Goal: Answer question/provide support: Share knowledge or assist other users

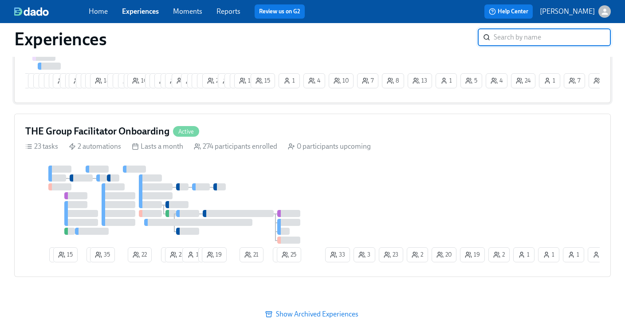
scroll to position [733, 0]
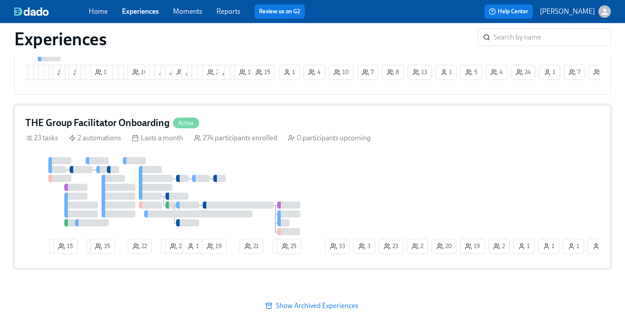
click at [450, 183] on div "2 15 2 35 22 1 23 1 1 19 21 1 25 19 1 1 20 2 23 2 33 1 3 1" at bounding box center [312, 207] width 575 height 100
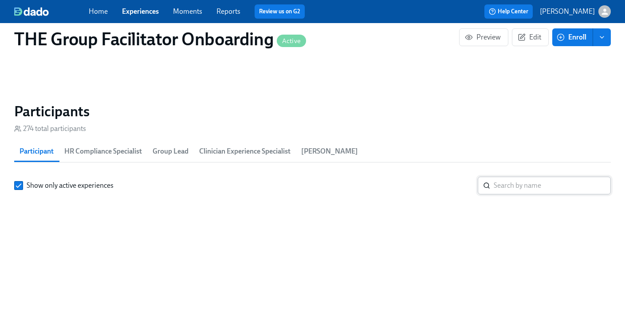
click at [530, 194] on input "search" at bounding box center [552, 186] width 117 height 18
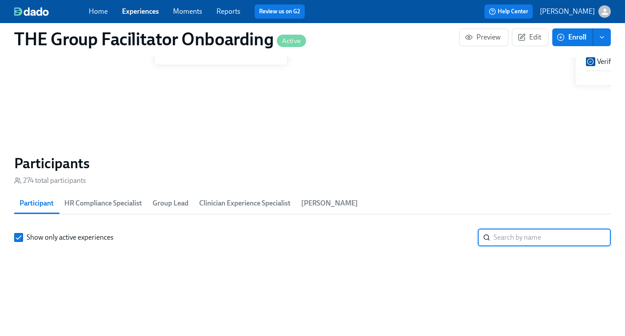
scroll to position [0, 13879]
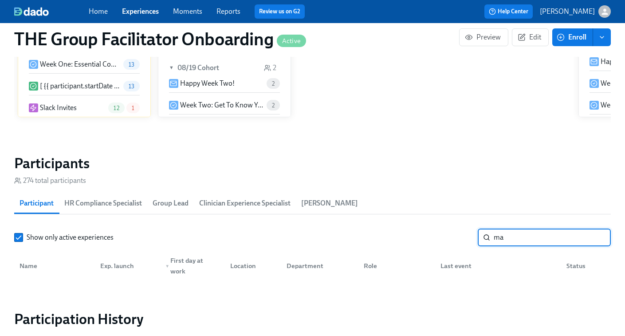
type input "m"
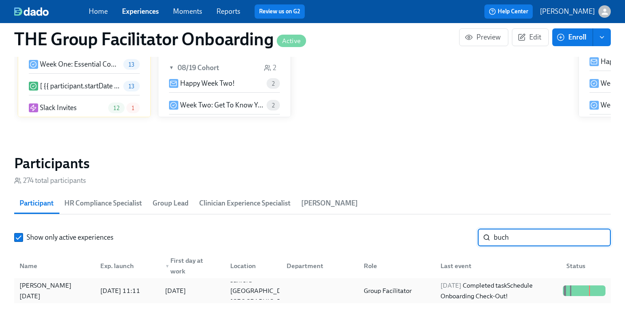
type input "buch"
click at [529, 286] on div "2025/08/19 Completed task Schedule Onboarding Check-Out!" at bounding box center [498, 290] width 122 height 21
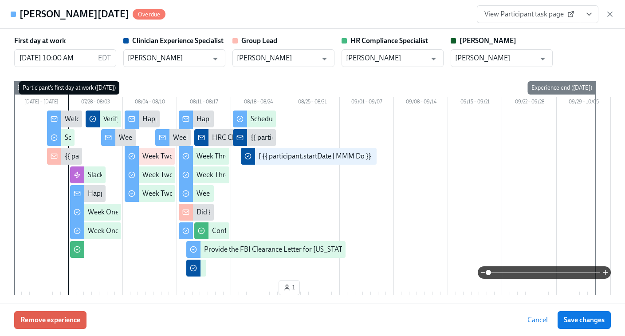
click at [550, 15] on span "View Participant task page" at bounding box center [529, 14] width 88 height 9
click at [553, 18] on span "View Participant task page" at bounding box center [529, 14] width 88 height 9
click at [590, 17] on icon "View task page" at bounding box center [589, 14] width 9 height 9
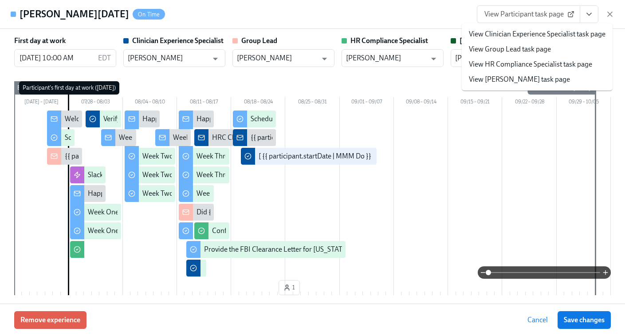
click at [593, 15] on icon "View task page" at bounding box center [589, 14] width 9 height 9
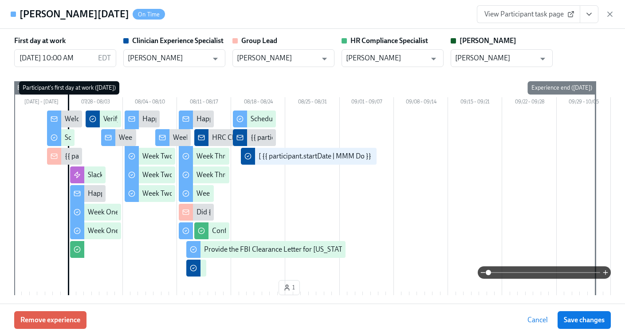
scroll to position [0, 14962]
click at [592, 21] on button "View task page" at bounding box center [589, 14] width 19 height 18
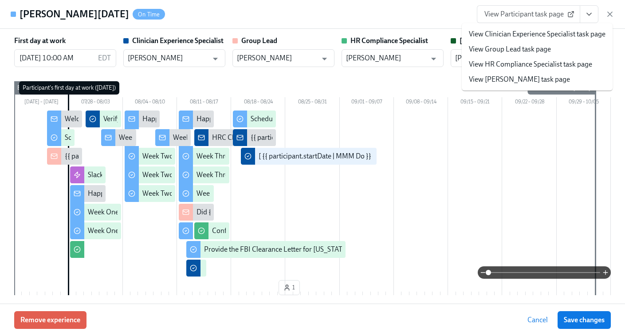
click at [506, 68] on link "View HR Compliance Specialist task page" at bounding box center [530, 64] width 123 height 10
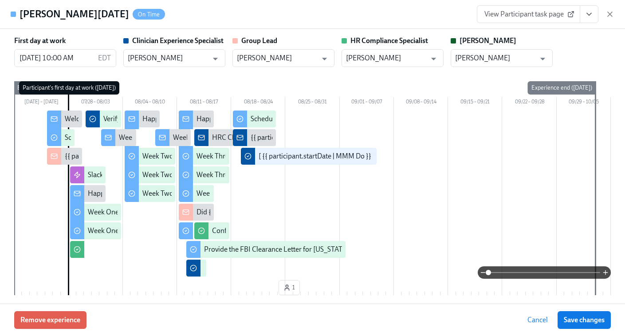
click at [585, 17] on icon "View task page" at bounding box center [589, 14] width 9 height 9
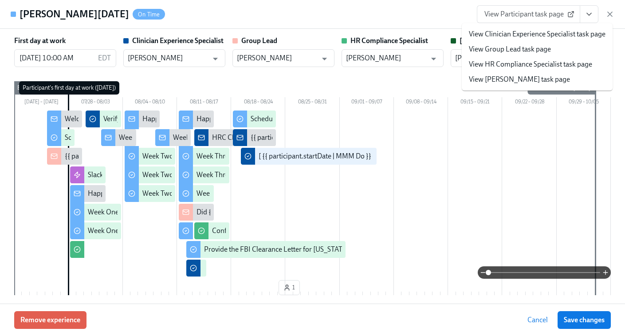
click at [516, 63] on link "View HR Compliance Specialist task page" at bounding box center [530, 64] width 123 height 10
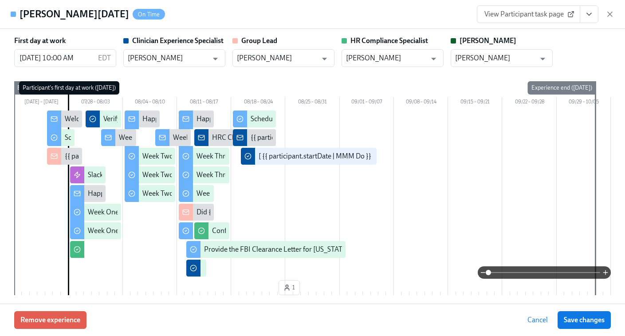
click at [582, 13] on button "View task page" at bounding box center [589, 14] width 19 height 18
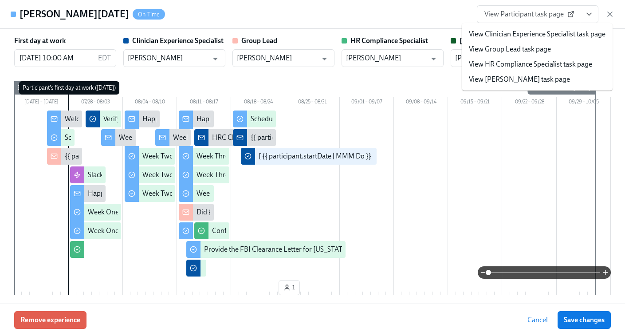
click at [524, 32] on link "View Clinician Experience Specialist task page" at bounding box center [537, 34] width 137 height 10
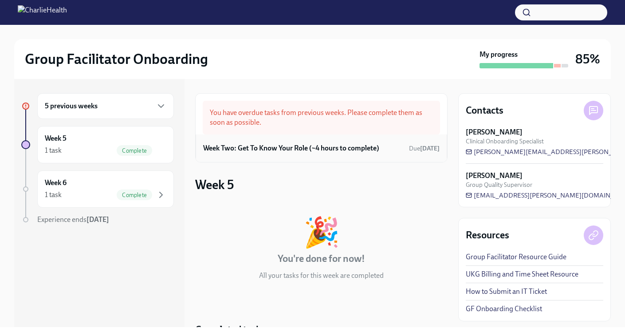
click at [347, 152] on h6 "Week Two: Get To Know Your Role (~4 hours to complete)" at bounding box center [291, 148] width 176 height 10
click at [269, 151] on h6 "Week Two: Get To Know Your Role (~4 hours to complete)" at bounding box center [291, 148] width 176 height 10
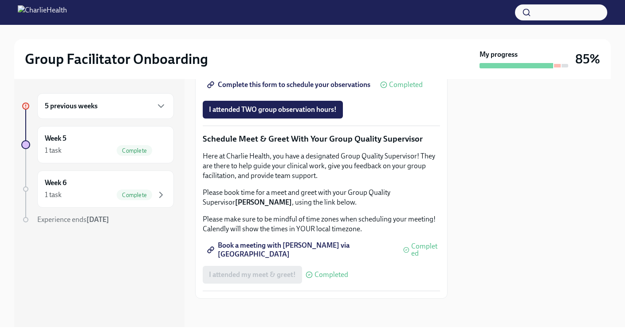
scroll to position [756, 0]
click at [279, 114] on span "I attended TWO group observation hours!" at bounding box center [273, 109] width 128 height 9
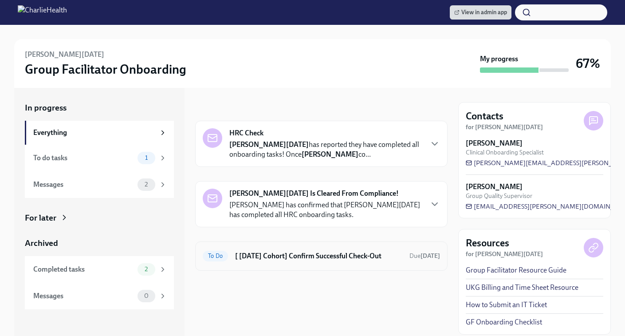
click at [269, 258] on h6 "[ [DATE] Cohort] Confirm Successful Check-Out" at bounding box center [318, 256] width 167 height 10
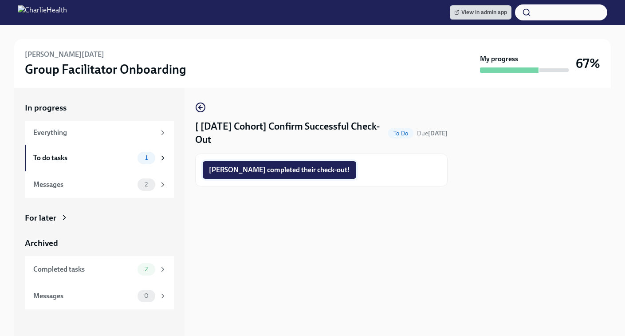
click at [267, 171] on span "[PERSON_NAME] completed their check-out!" at bounding box center [279, 170] width 141 height 9
